Goal: Task Accomplishment & Management: Complete application form

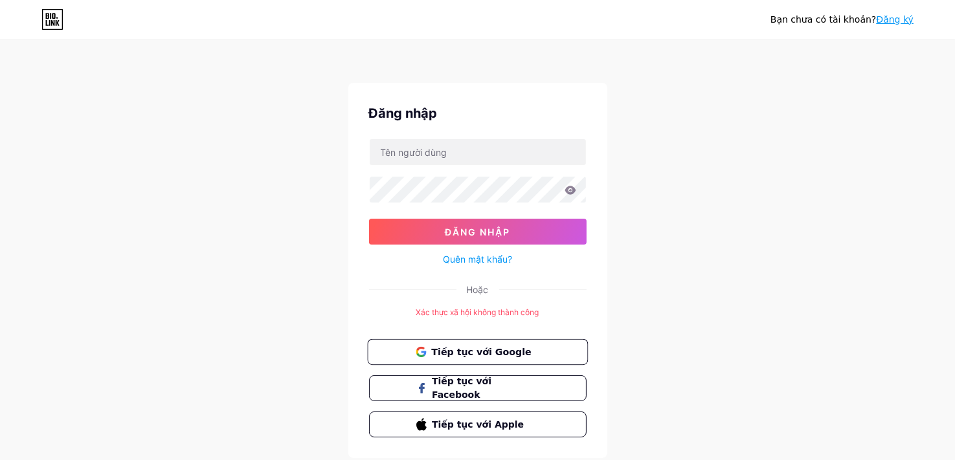
click at [507, 343] on button "Tiếp tục với Google" at bounding box center [477, 352] width 221 height 27
